Goal: Task Accomplishment & Management: Use online tool/utility

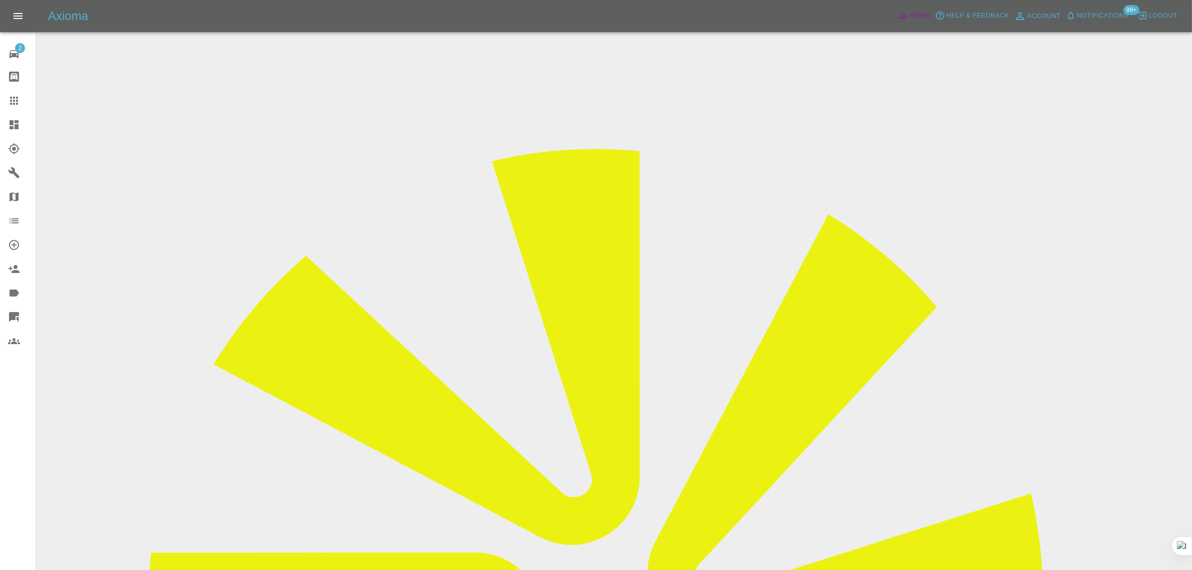
click at [922, 18] on span "Admin" at bounding box center [920, 16] width 22 height 12
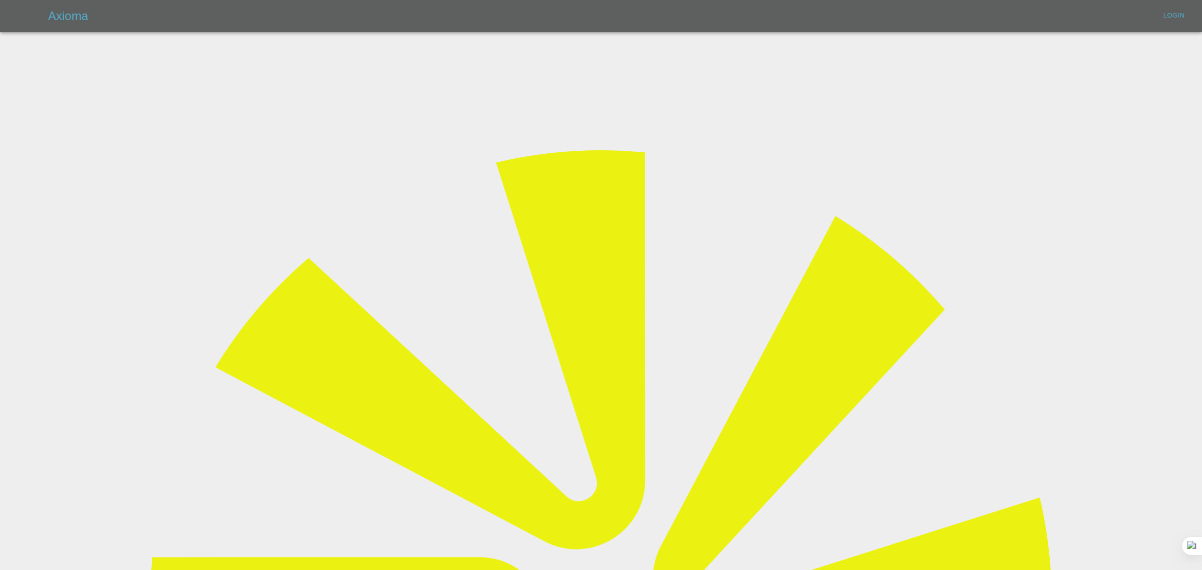
type input "[EMAIL_ADDRESS][DOMAIN_NAME]"
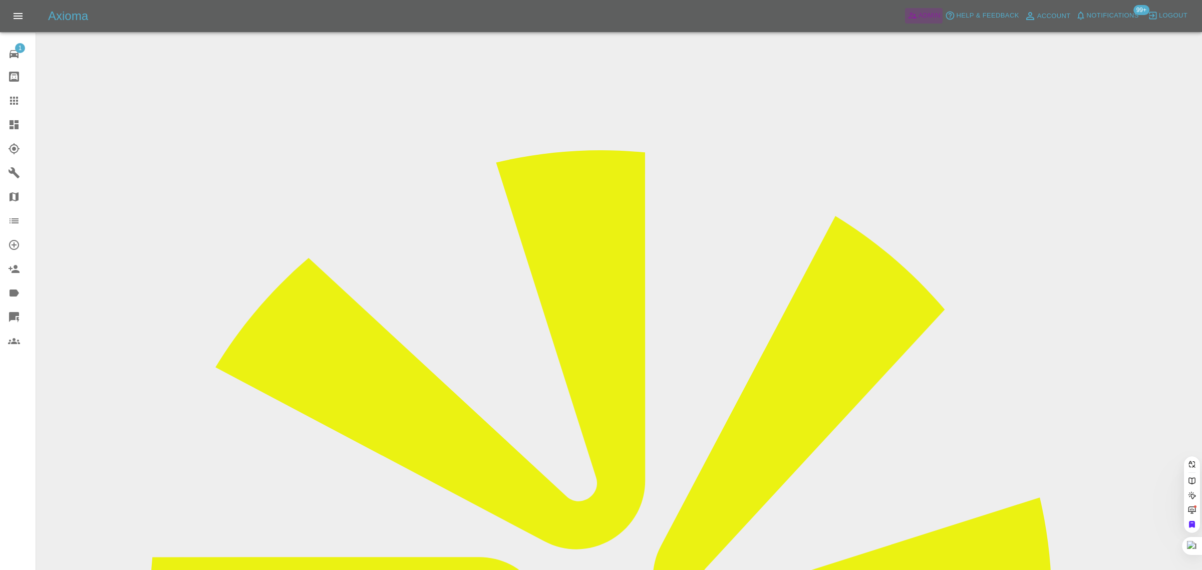
click at [922, 11] on span "Admin" at bounding box center [929, 16] width 22 height 12
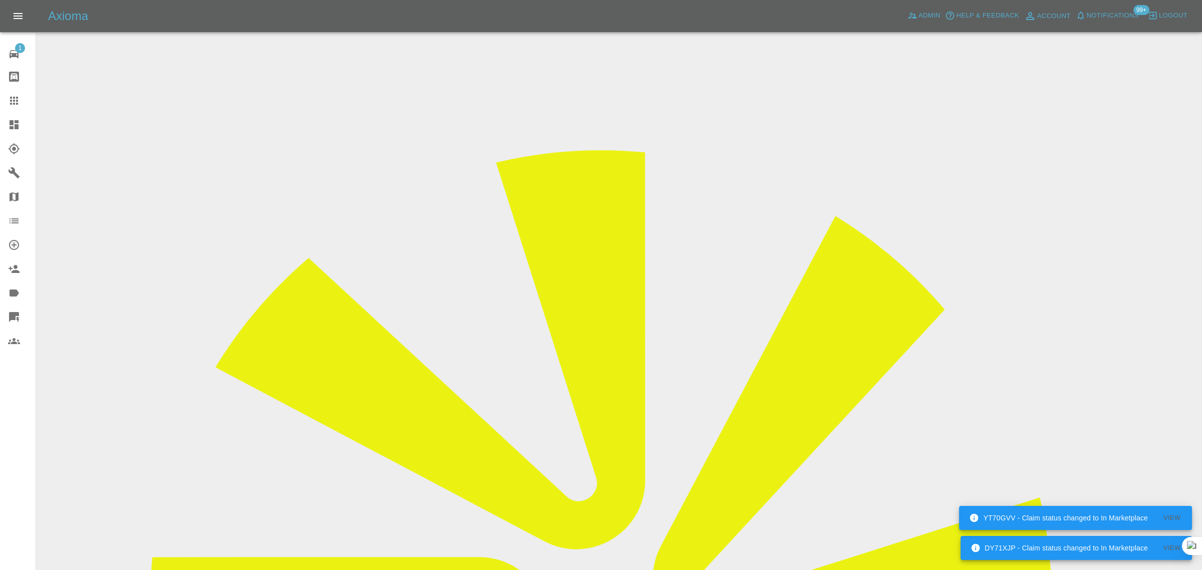
paste input "685ae99b606a4e3d5afa32d1"
type input "685ae99b606a4e3d5afa32d1"
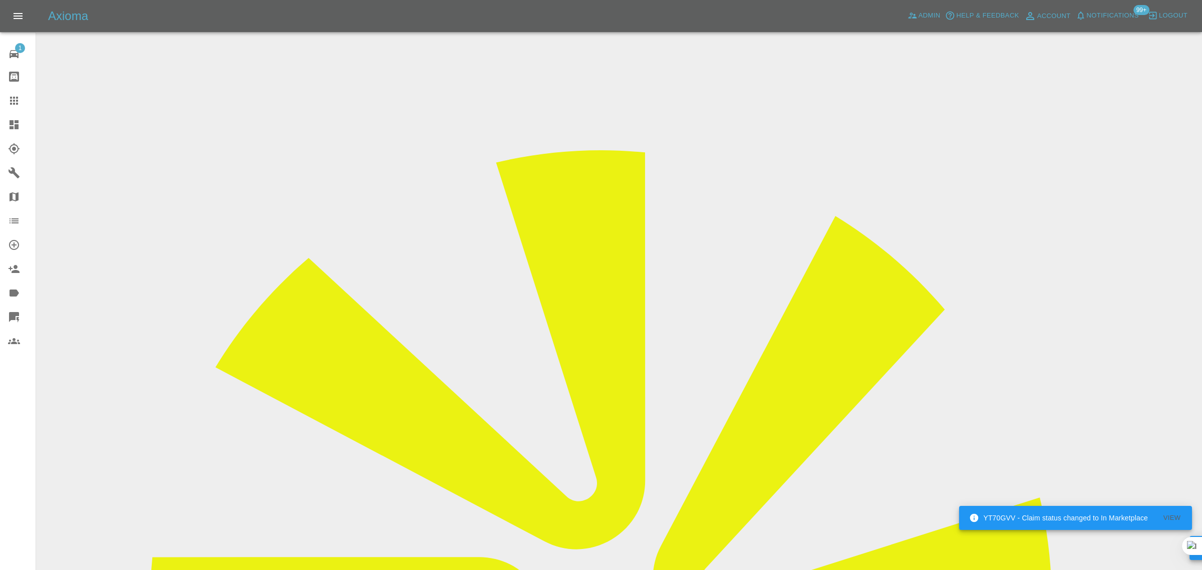
scroll to position [0, 0]
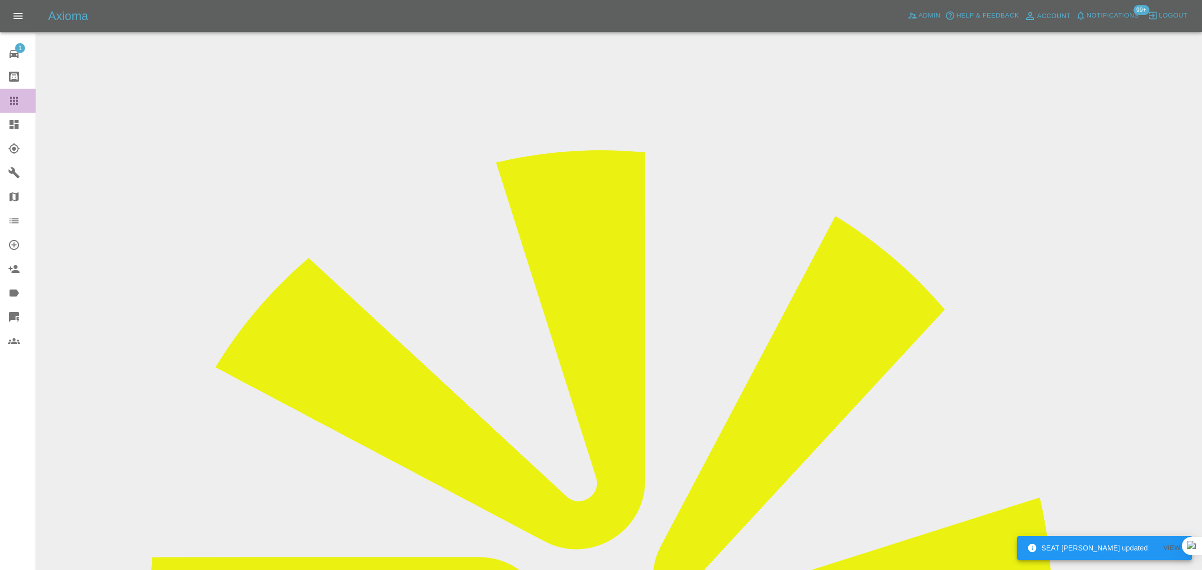
click at [14, 101] on icon at bounding box center [14, 101] width 8 height 8
